Goal: Task Accomplishment & Management: Use online tool/utility

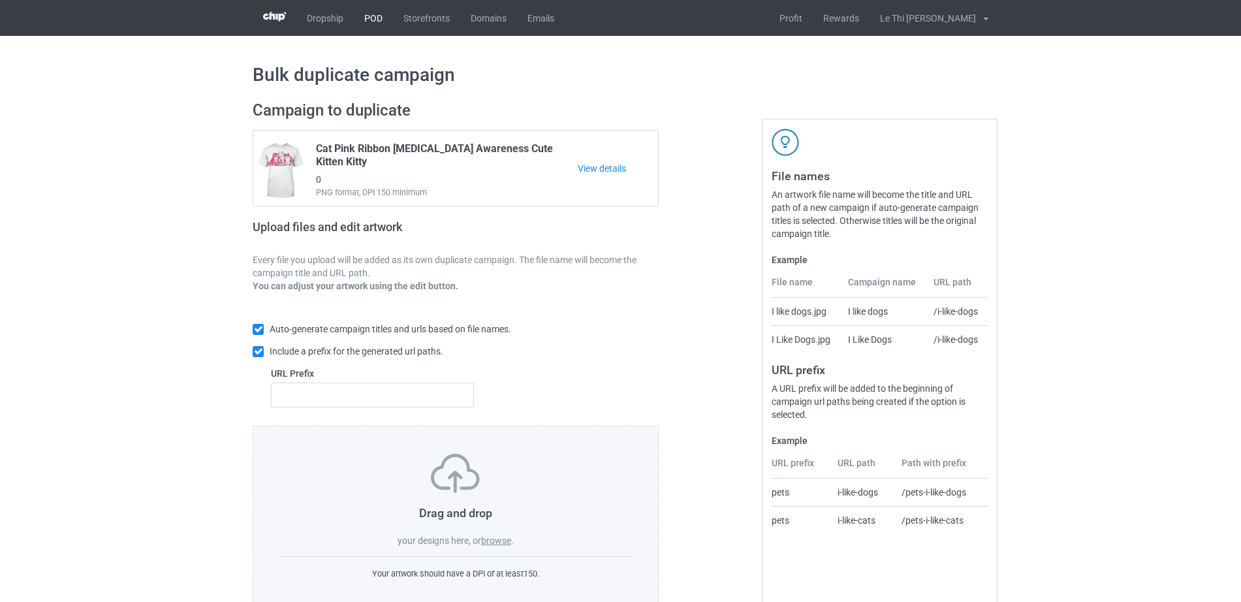
click at [367, 12] on link "POD" at bounding box center [373, 18] width 39 height 36
click at [490, 537] on label "browse" at bounding box center [496, 540] width 30 height 10
click at [0, 0] on input "browse" at bounding box center [0, 0] width 0 height 0
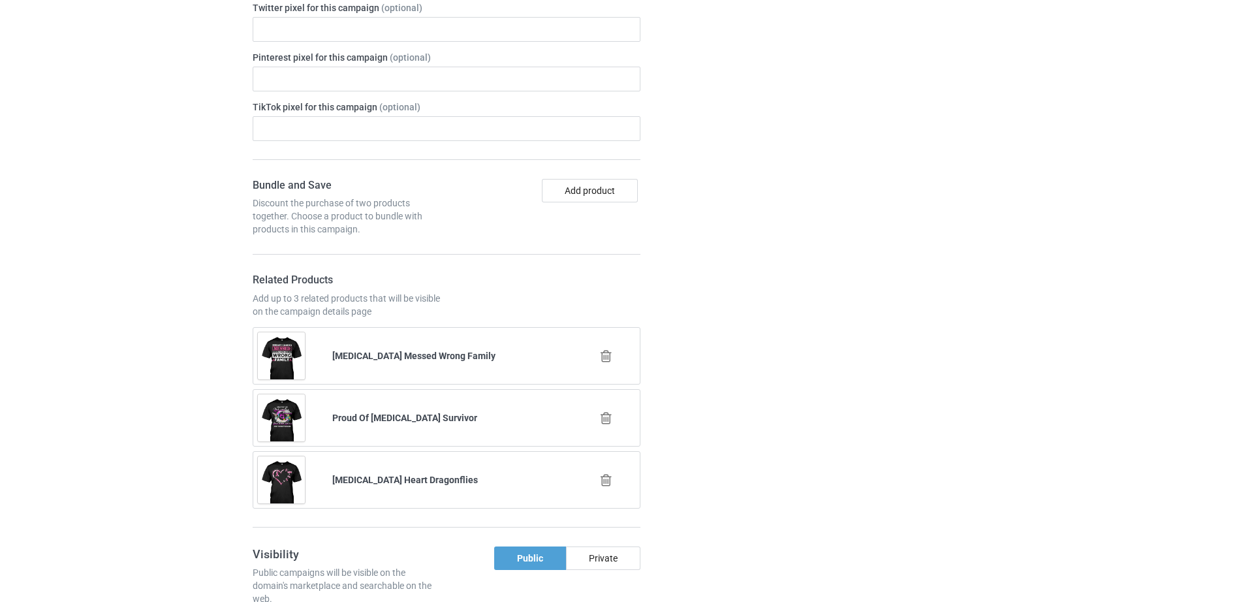
scroll to position [1276, 0]
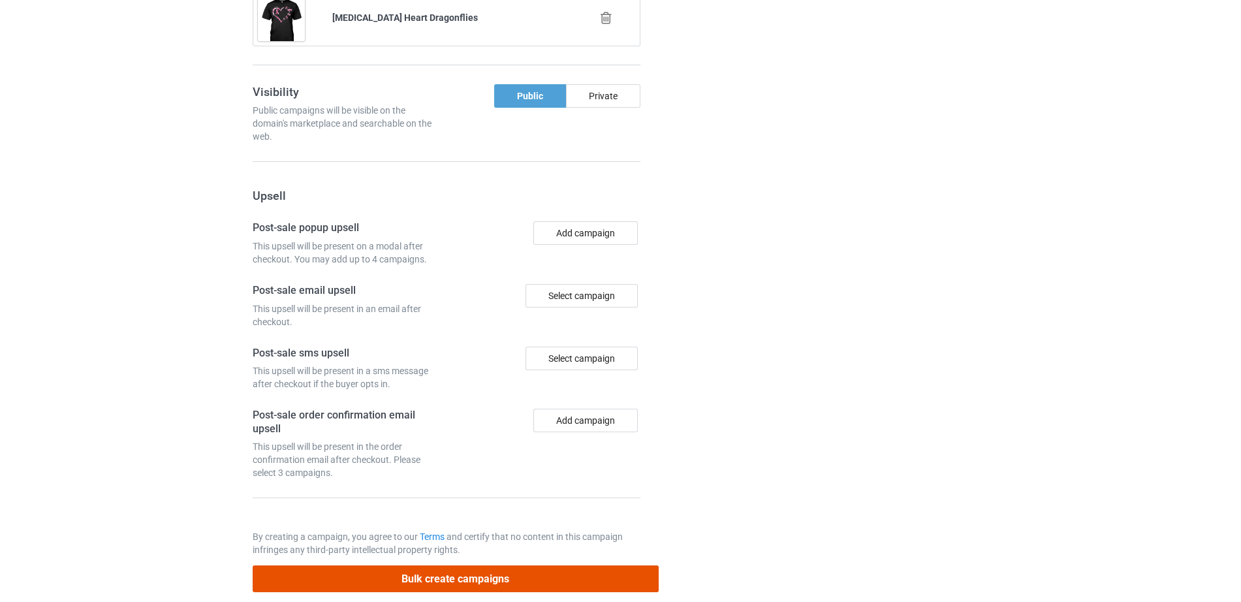
click at [456, 565] on button "Bulk create campaigns" at bounding box center [456, 578] width 406 height 27
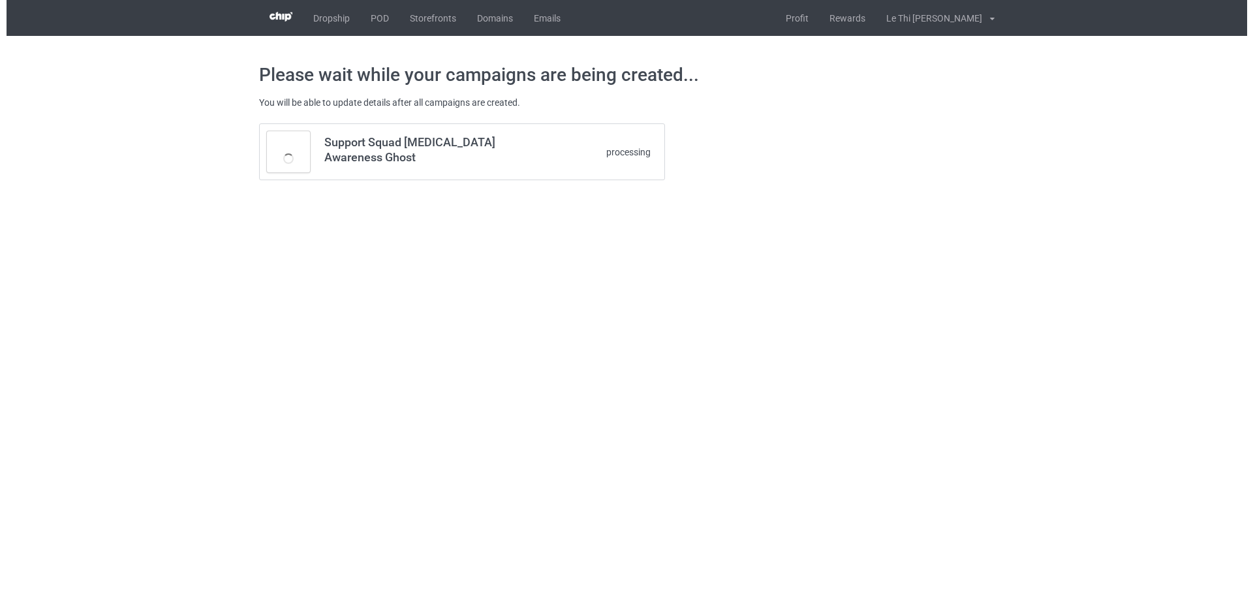
scroll to position [0, 0]
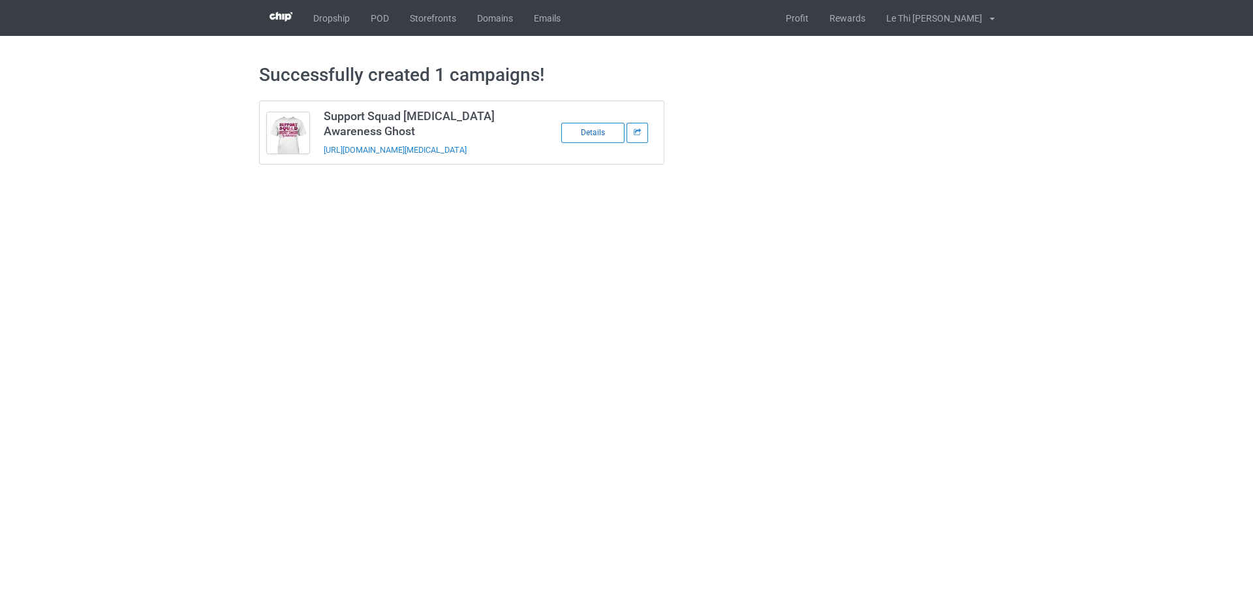
click at [591, 134] on div "Details" at bounding box center [592, 133] width 63 height 20
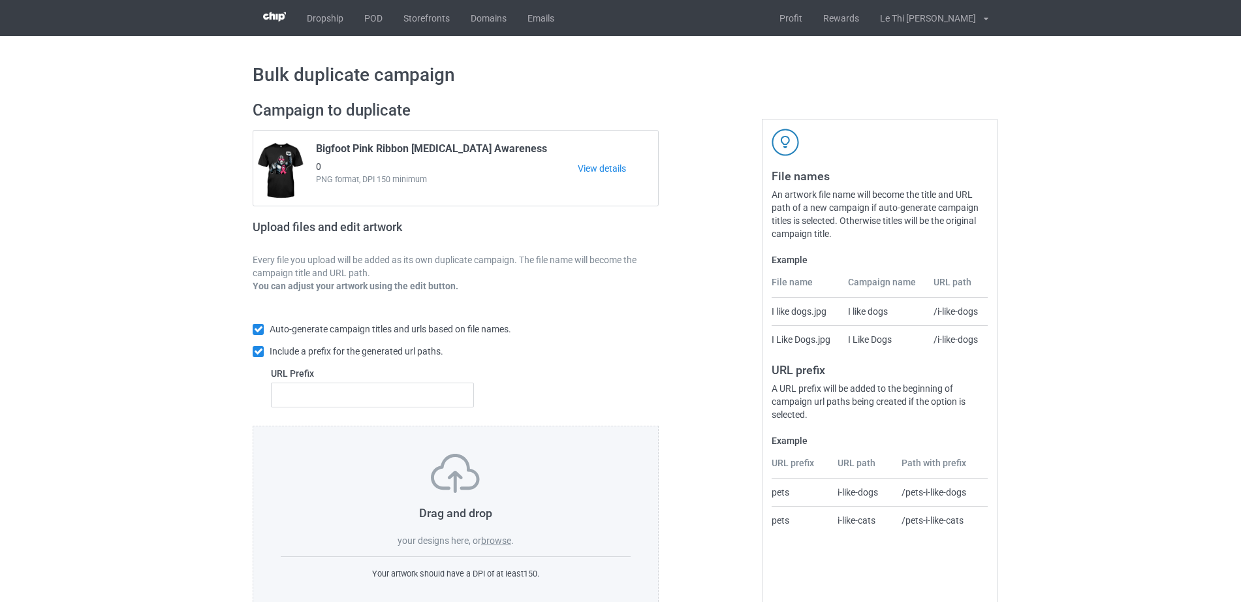
click at [497, 536] on label "browse" at bounding box center [496, 540] width 30 height 10
click at [0, 0] on input "browse" at bounding box center [0, 0] width 0 height 0
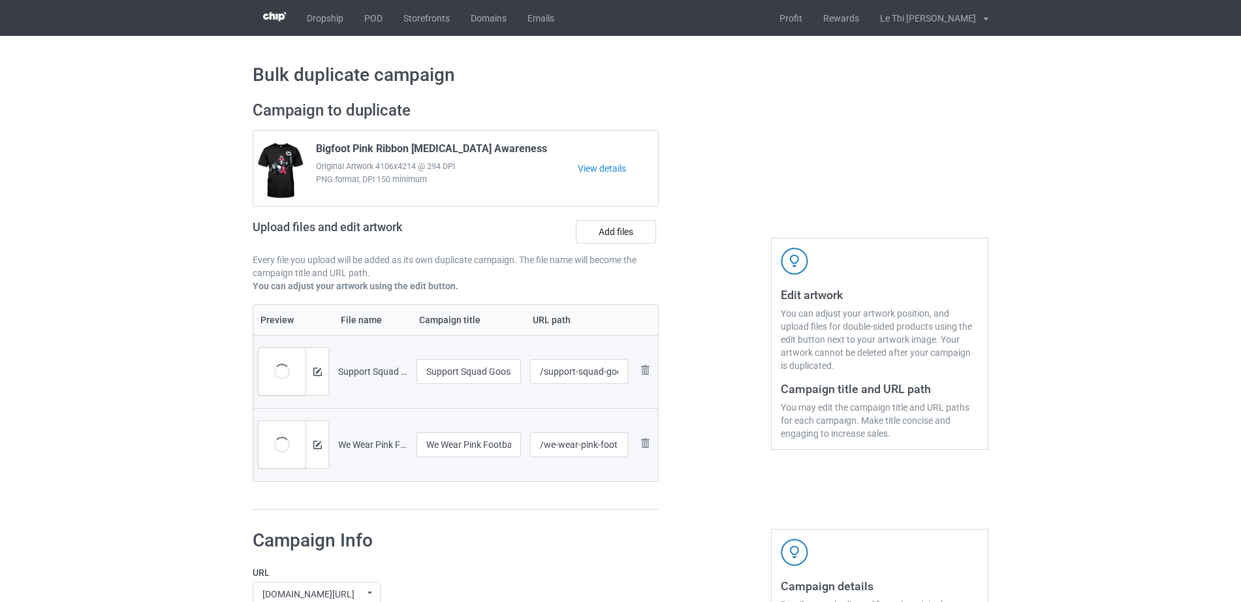
click at [706, 316] on div at bounding box center [715, 305] width 94 height 428
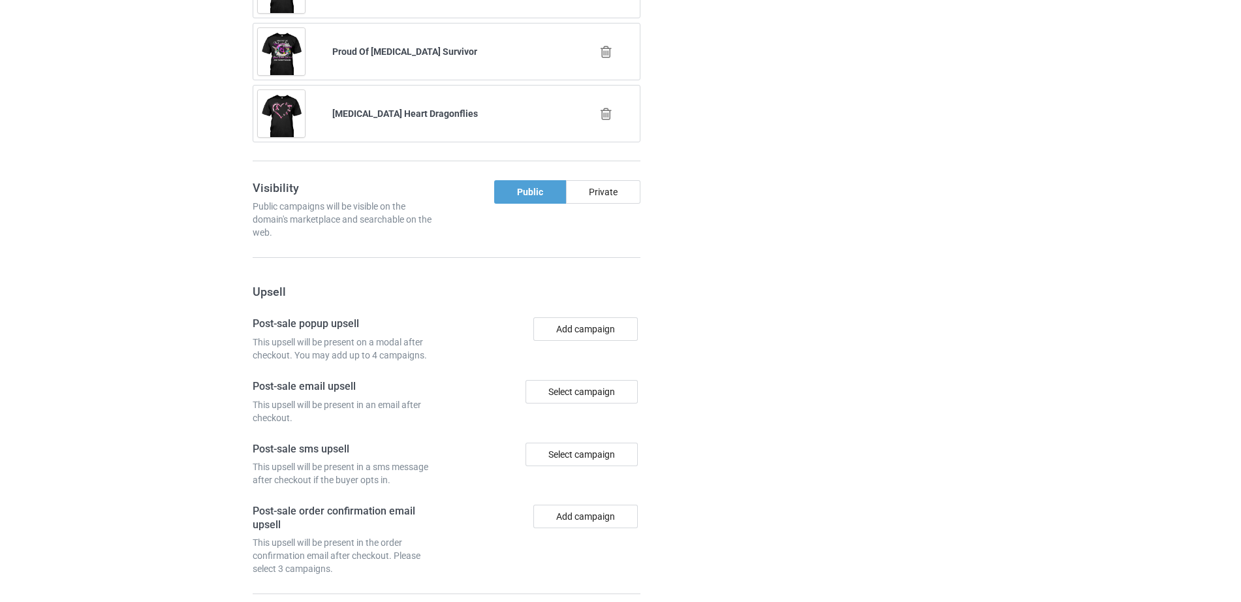
scroll to position [1324, 0]
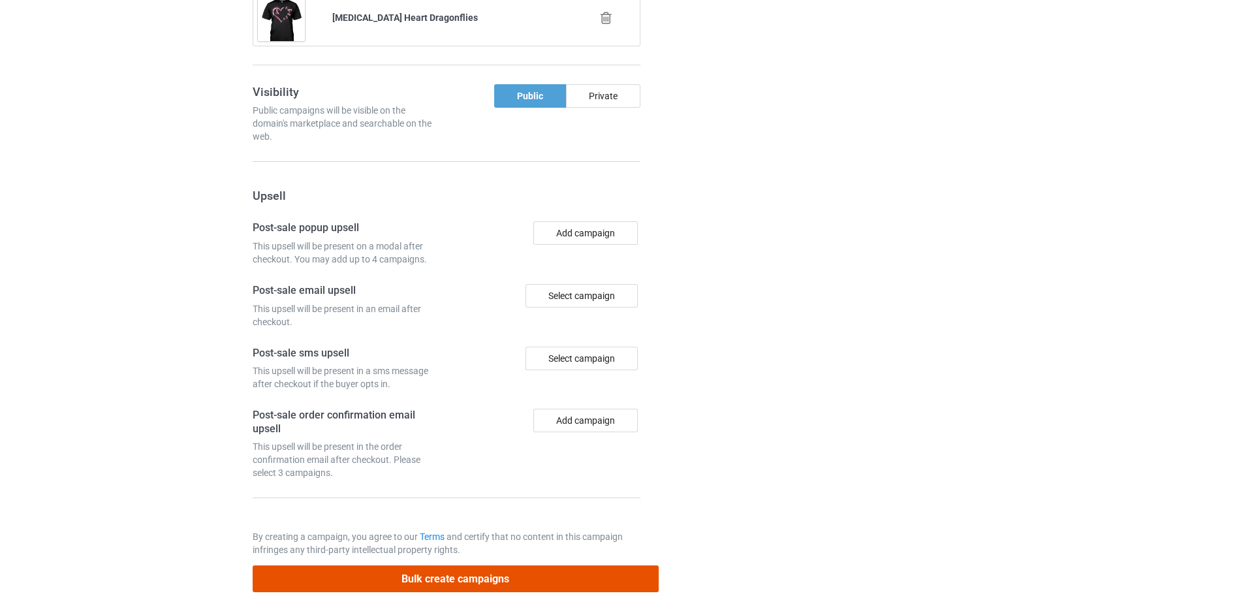
click at [444, 565] on button "Bulk create campaigns" at bounding box center [456, 578] width 406 height 27
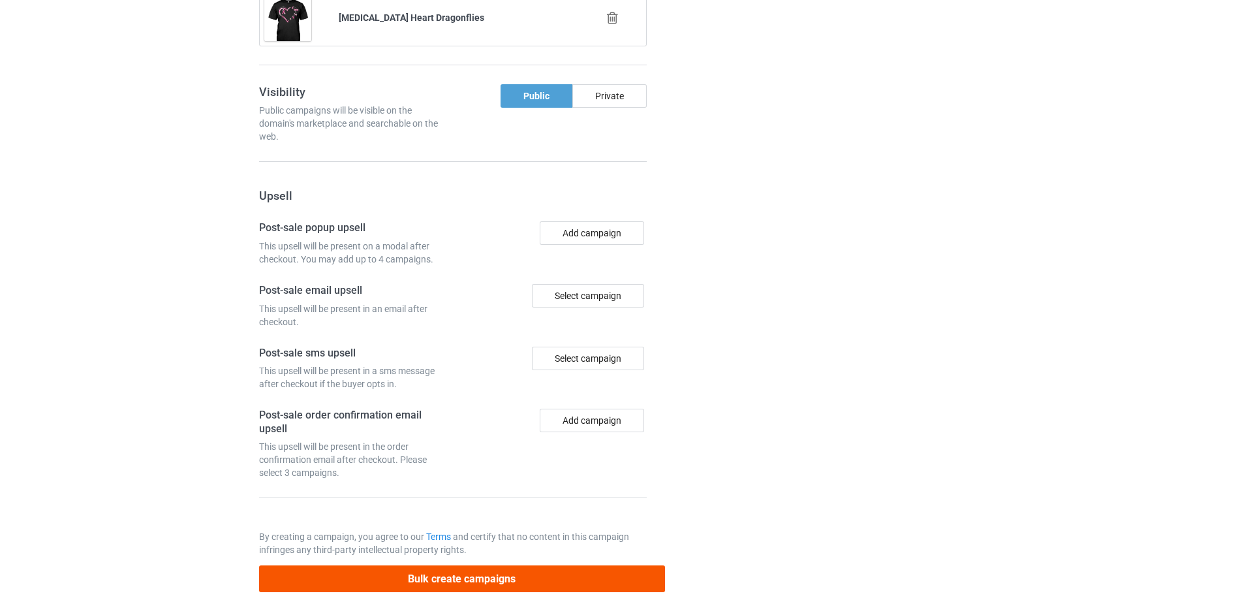
scroll to position [0, 0]
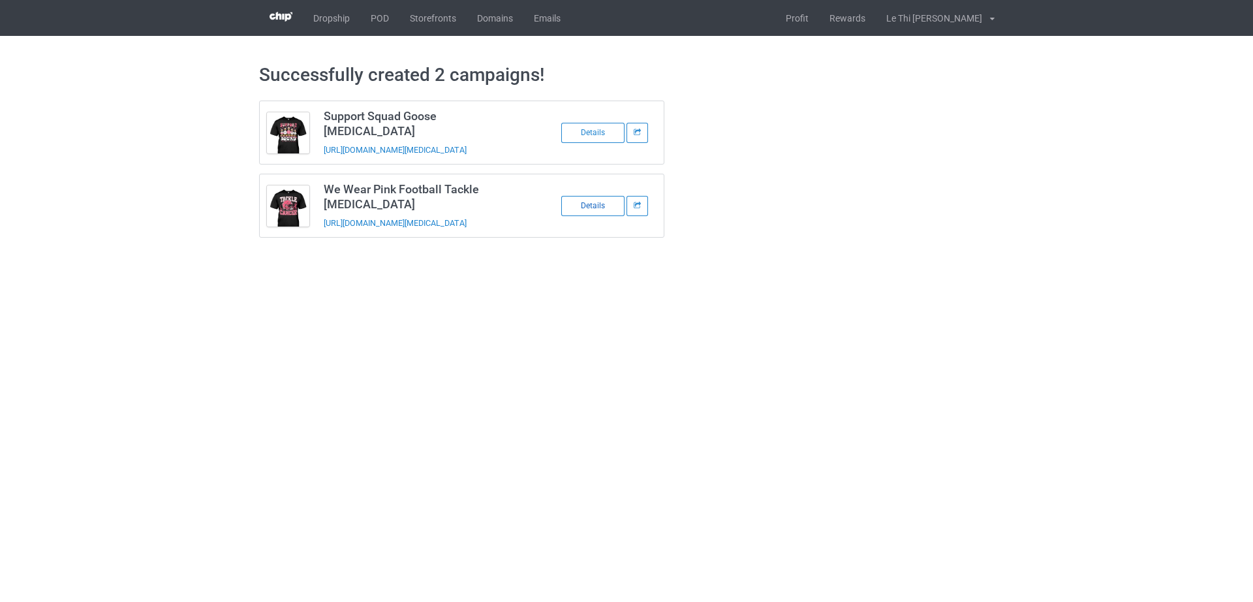
click at [600, 196] on div "Details" at bounding box center [592, 206] width 63 height 20
